Goal: Transaction & Acquisition: Purchase product/service

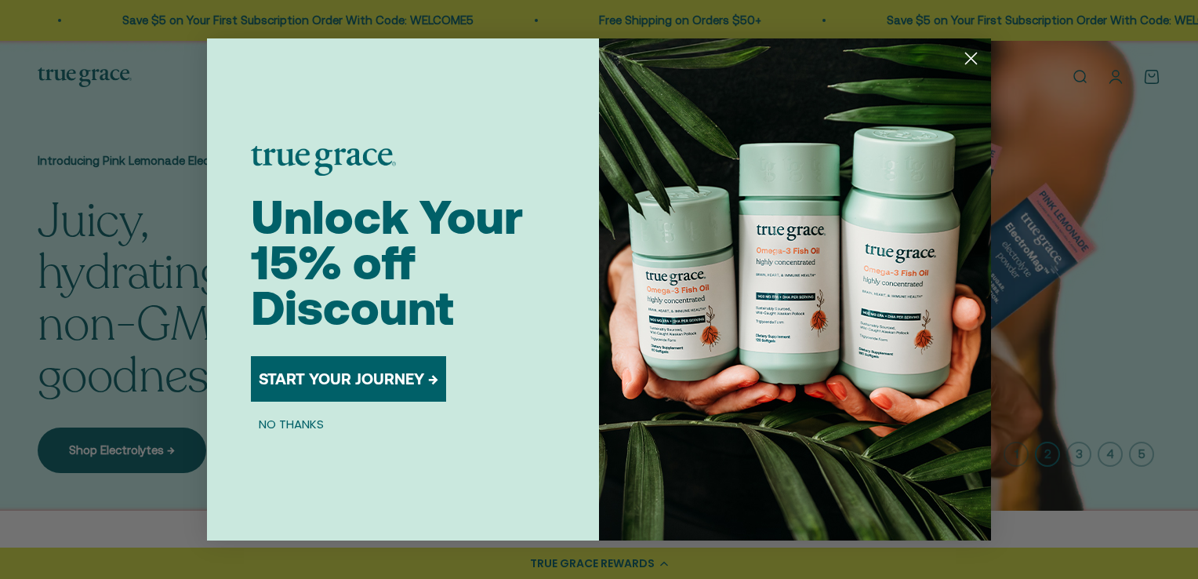
click at [972, 55] on circle "Close dialog" at bounding box center [971, 58] width 26 height 26
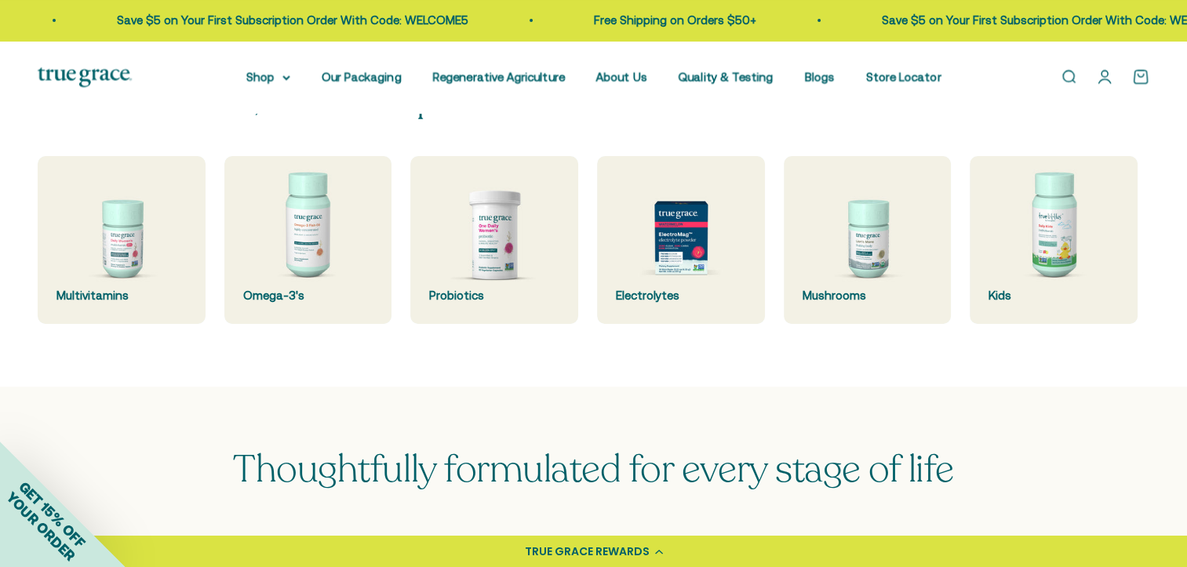
scroll to position [408, 0]
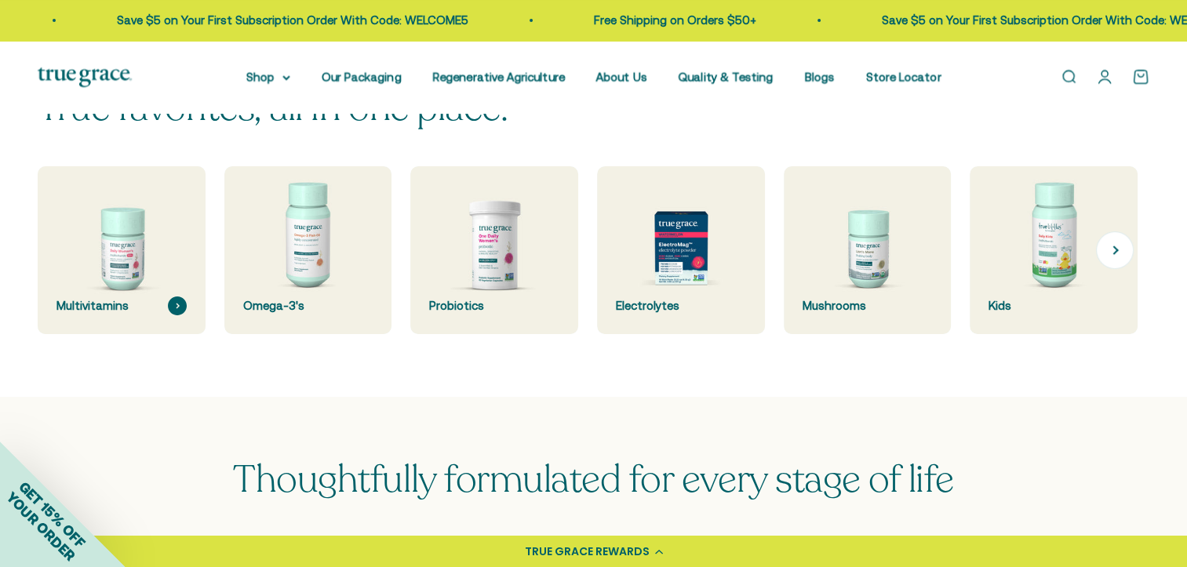
click at [104, 296] on img at bounding box center [121, 250] width 177 height 177
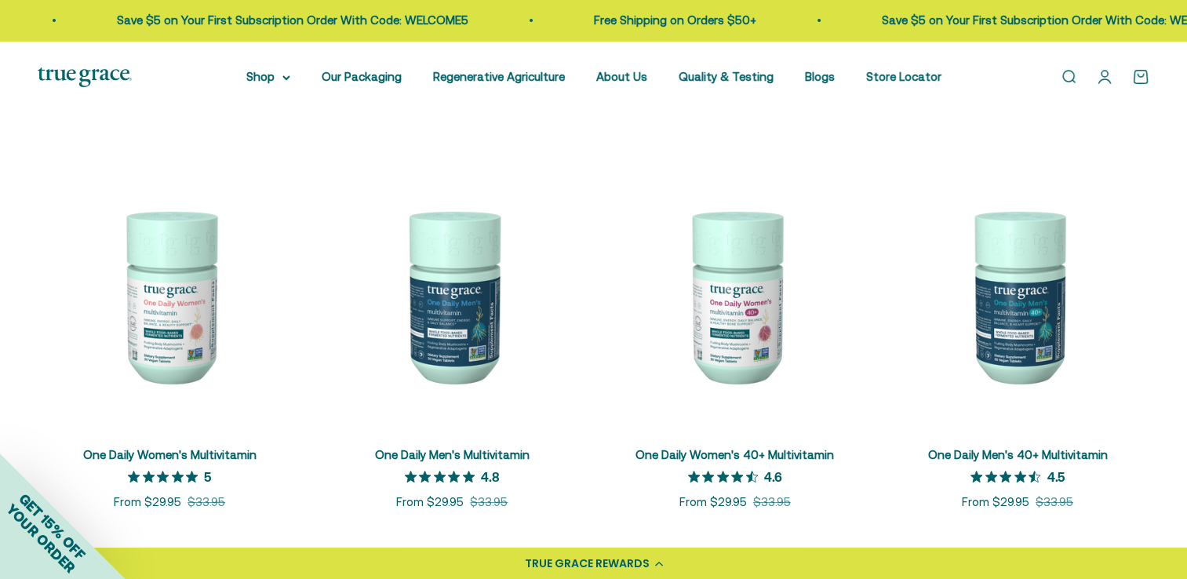
scroll to position [293, 0]
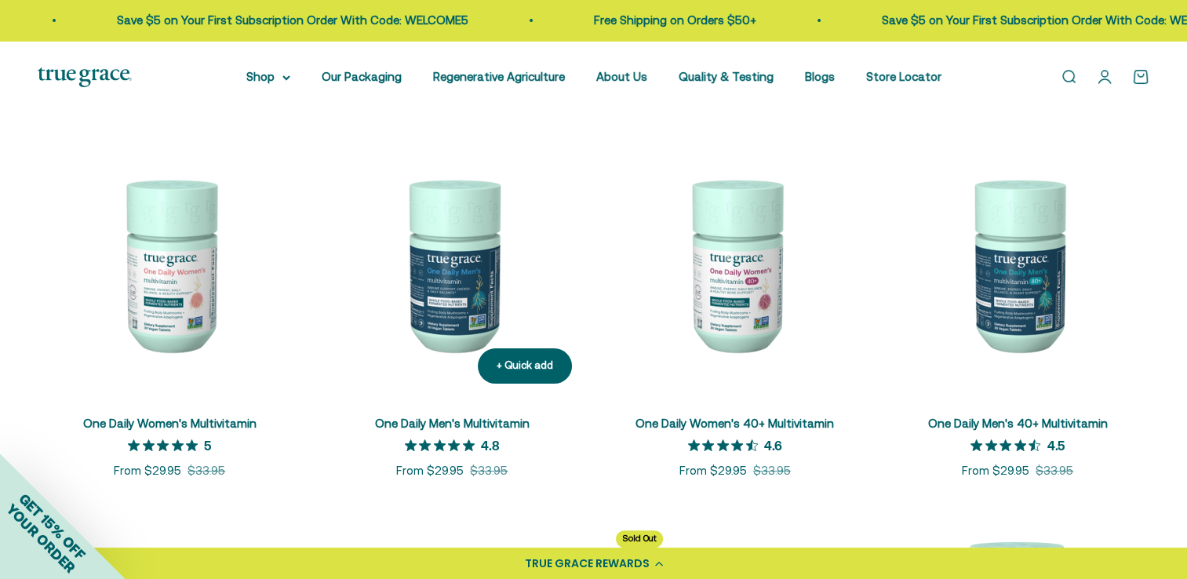
click at [444, 265] on img at bounding box center [451, 263] width 263 height 263
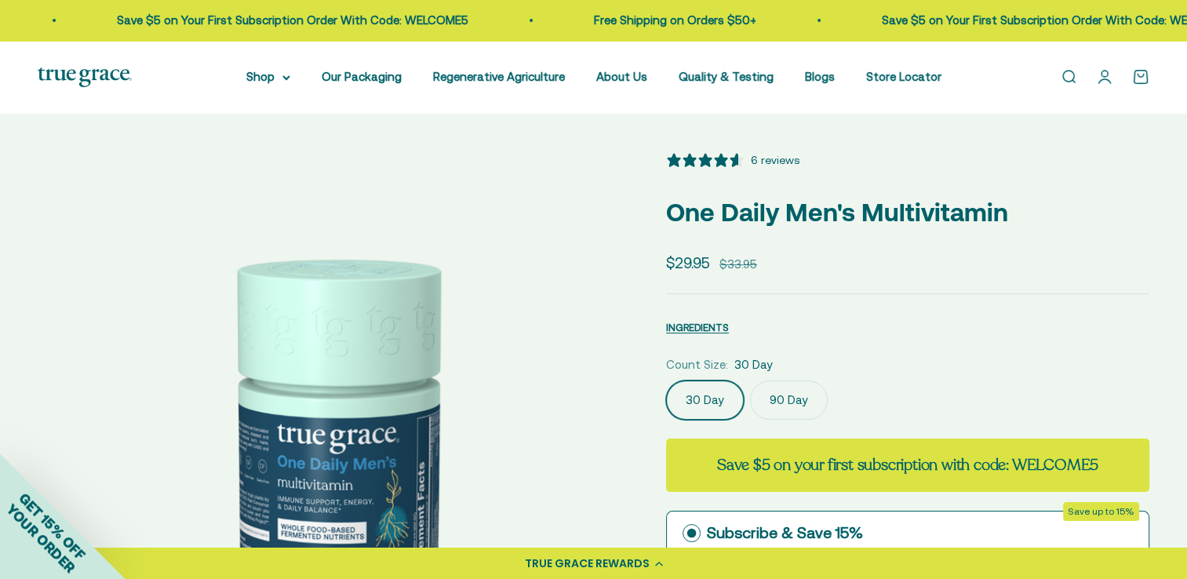
select select "3"
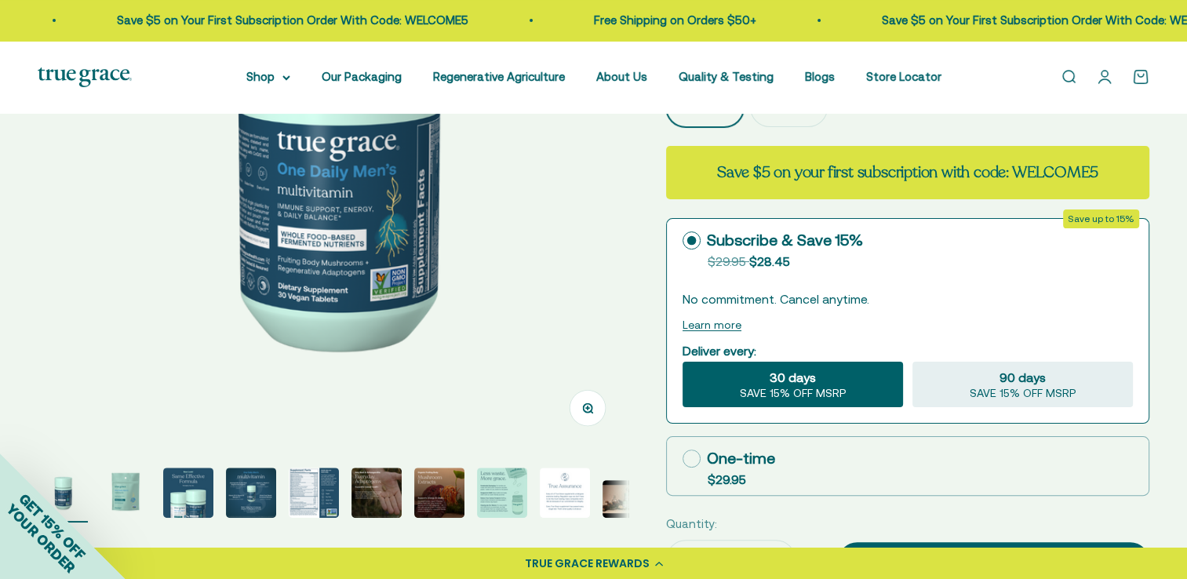
scroll to position [345, 0]
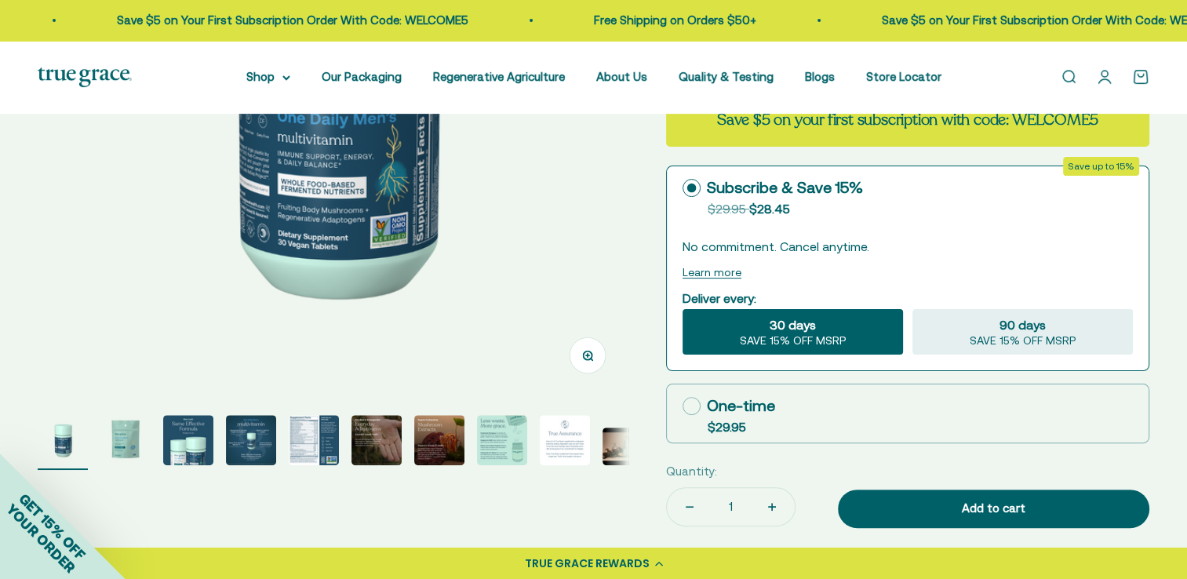
click at [310, 436] on img "Go to item 5" at bounding box center [314, 440] width 50 height 50
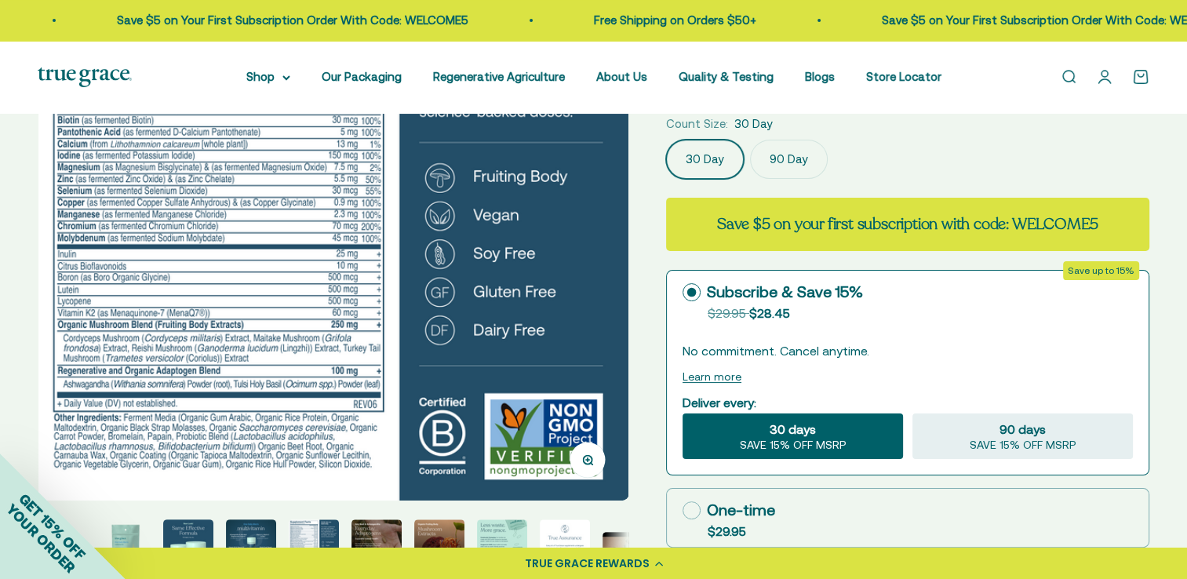
scroll to position [376, 0]
